Goal: Information Seeking & Learning: Check status

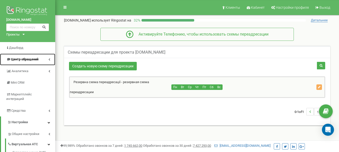
click at [25, 60] on span "Центр обращений" at bounding box center [24, 59] width 27 height 4
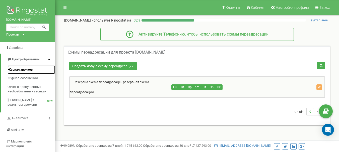
click at [19, 71] on span "Журнал звонков" at bounding box center [20, 70] width 25 height 5
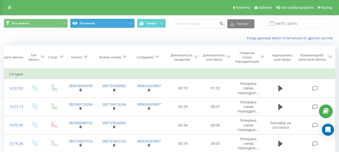
click at [130, 23] on icon at bounding box center [131, 24] width 4 height 2
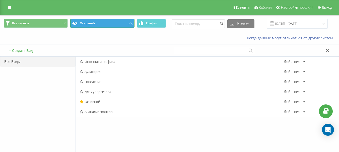
click at [130, 23] on icon at bounding box center [131, 24] width 4 height 2
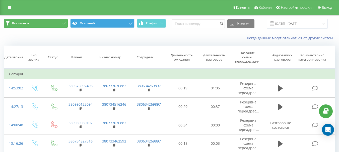
click at [62, 22] on button "Все звонки" at bounding box center [36, 23] width 64 height 9
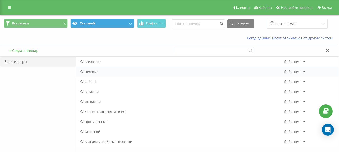
click at [92, 72] on span "Целевые" at bounding box center [182, 72] width 204 height 4
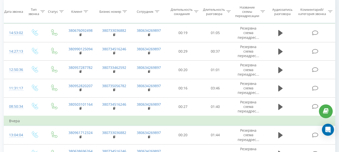
scroll to position [50, 0]
